Goal: Find specific page/section: Find specific page/section

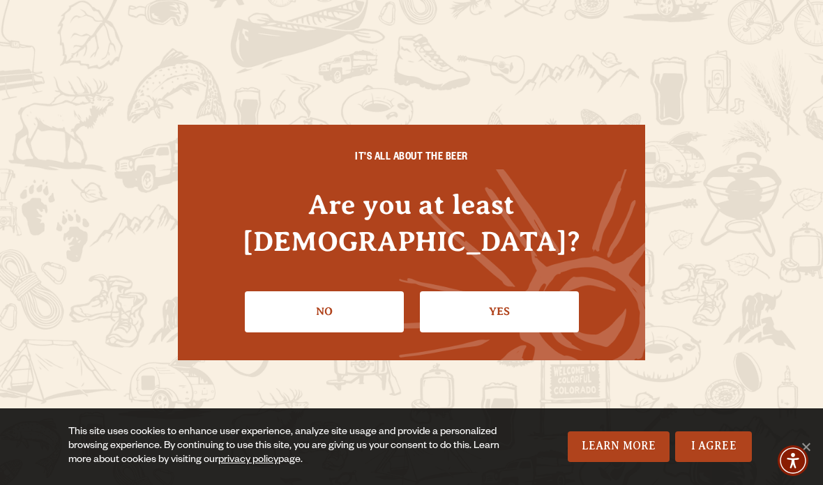
click at [519, 294] on link "Yes" at bounding box center [499, 311] width 159 height 40
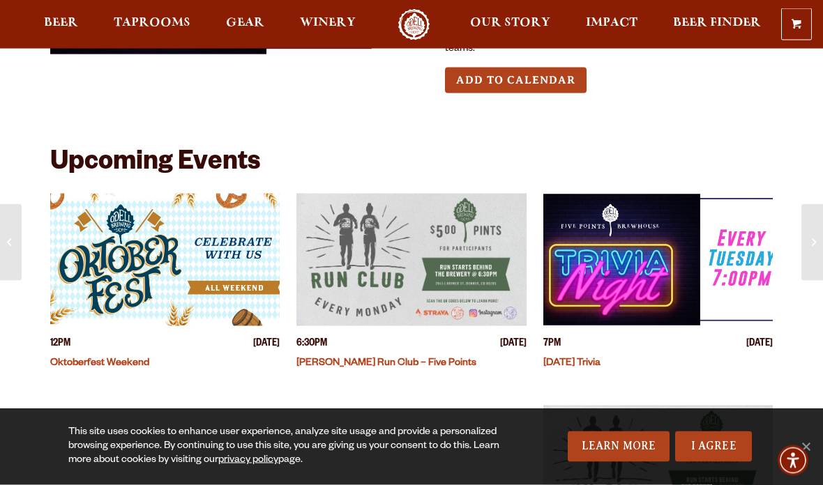
scroll to position [197, 0]
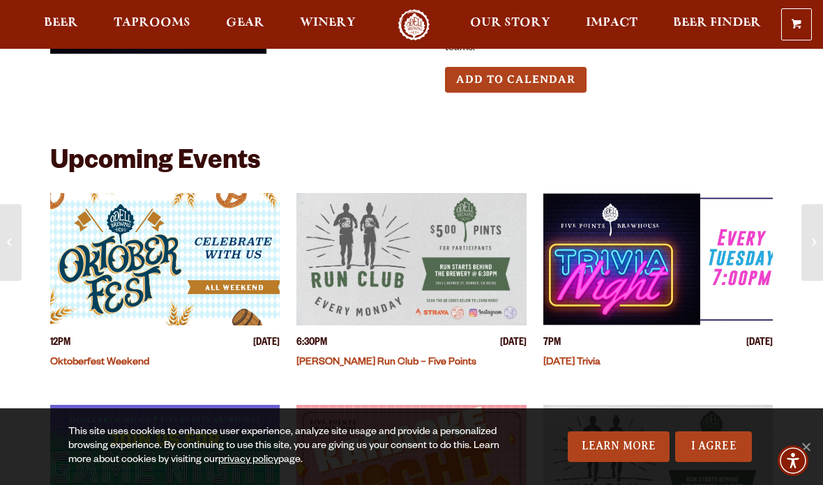
click at [146, 20] on span "Taprooms" at bounding box center [152, 22] width 77 height 11
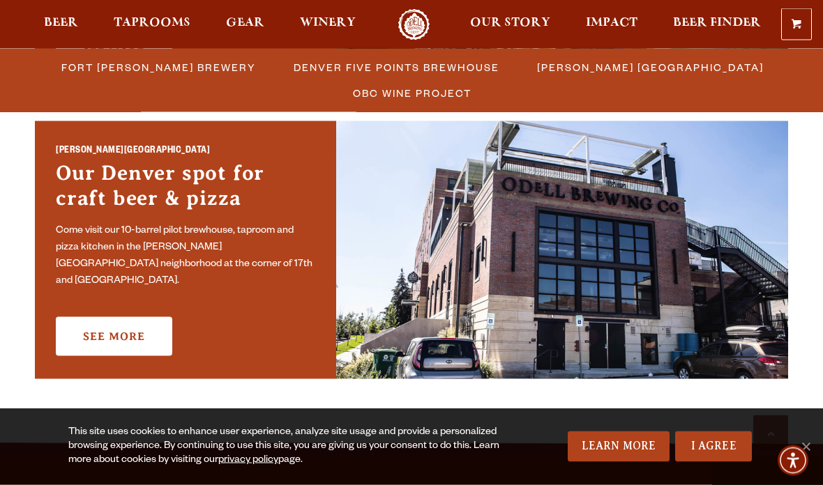
scroll to position [1016, 0]
click at [146, 337] on link "See More" at bounding box center [114, 336] width 116 height 39
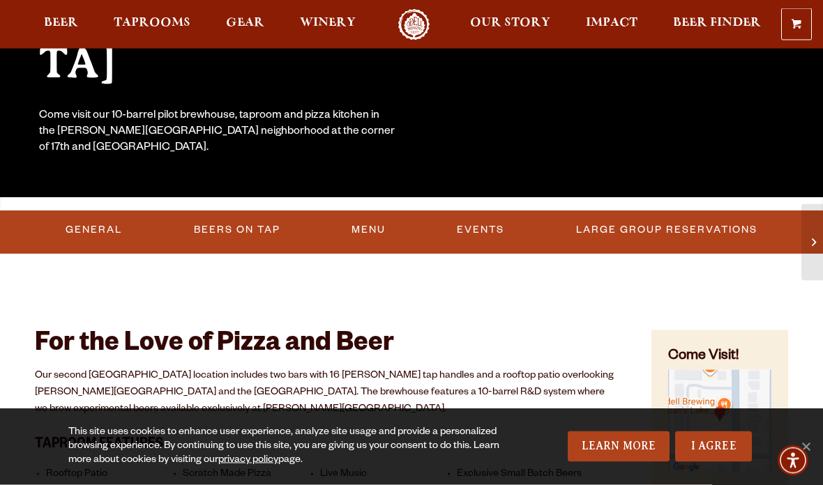
scroll to position [266, 0]
click at [492, 230] on link "Events" at bounding box center [480, 230] width 59 height 32
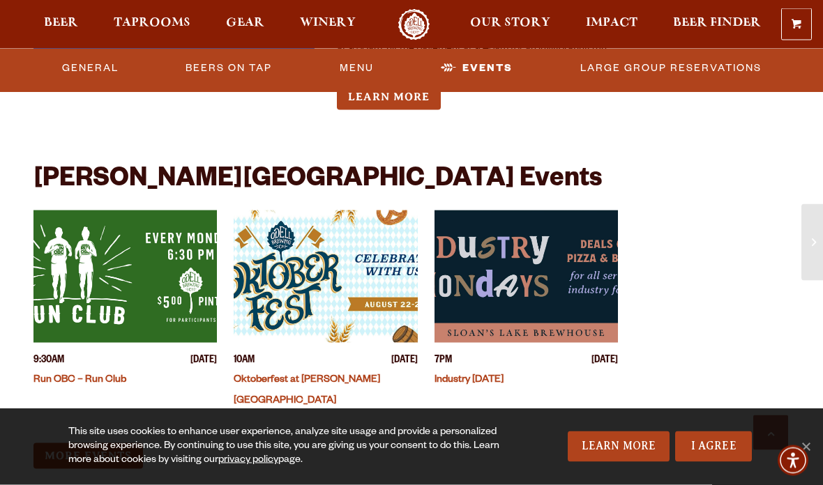
scroll to position [3065, 0]
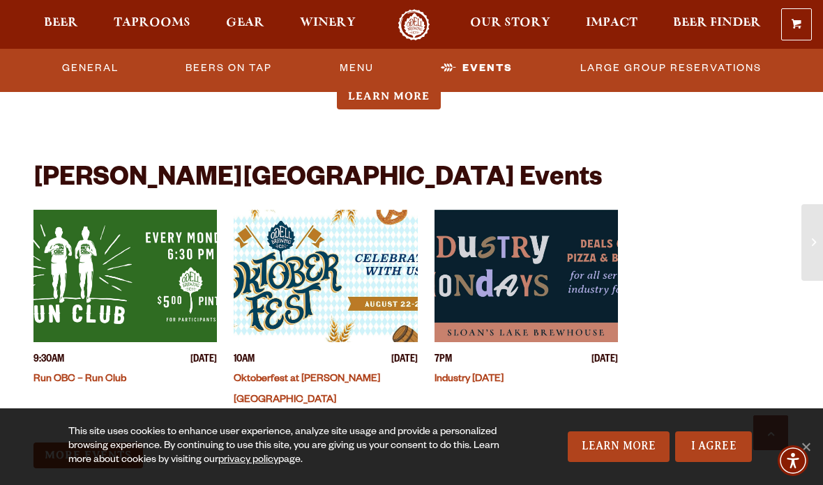
click at [116, 443] on link "More Events" at bounding box center [87, 456] width 109 height 26
